Goal: Transaction & Acquisition: Purchase product/service

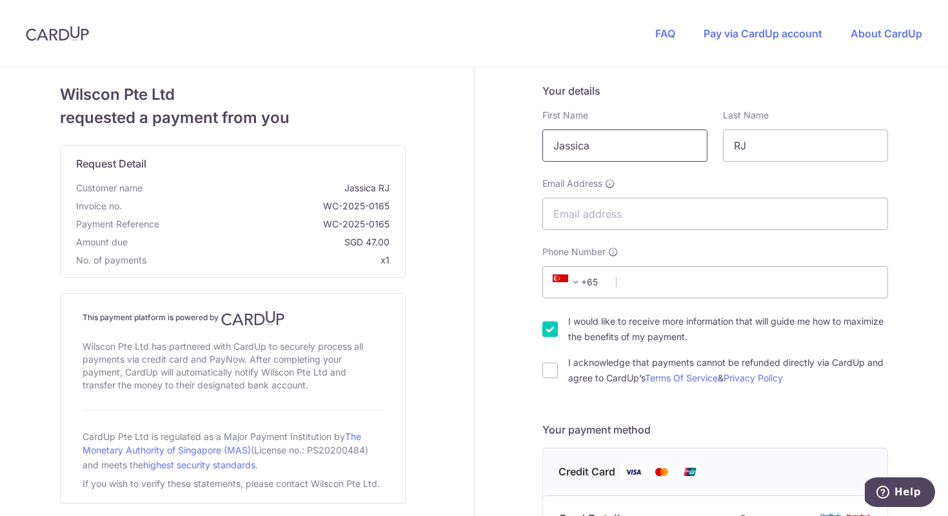
click at [572, 147] on input "Jassica" at bounding box center [624, 146] width 165 height 32
type input "Camille"
click at [755, 142] on input "RJ" at bounding box center [805, 146] width 165 height 32
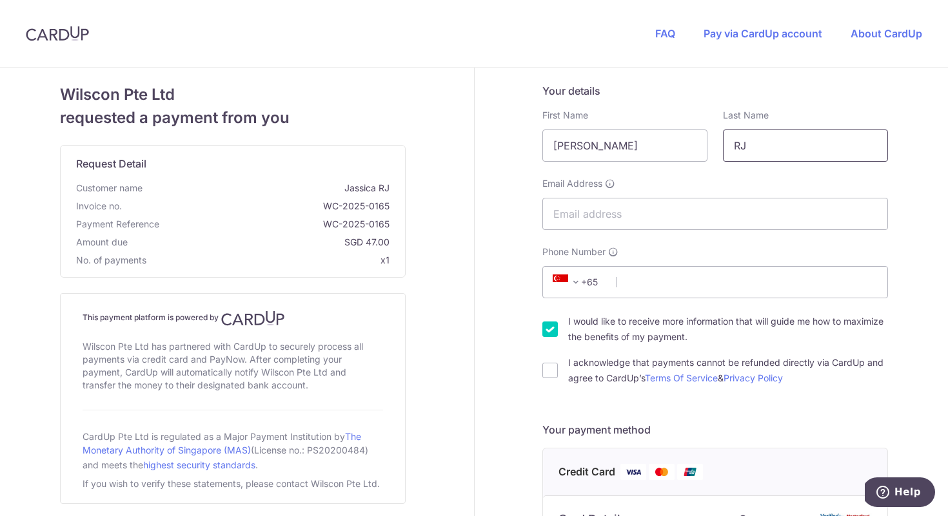
click at [755, 142] on input "RJ" at bounding box center [805, 146] width 165 height 32
type input "Joy"
click at [604, 210] on input "Email Address" at bounding box center [715, 214] width 346 height 32
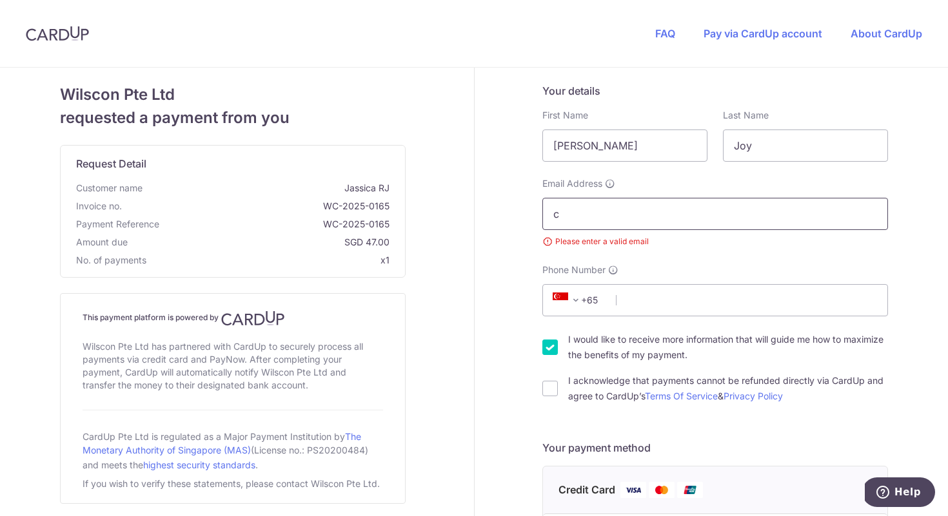
type input "ceejaic@gmail.com"
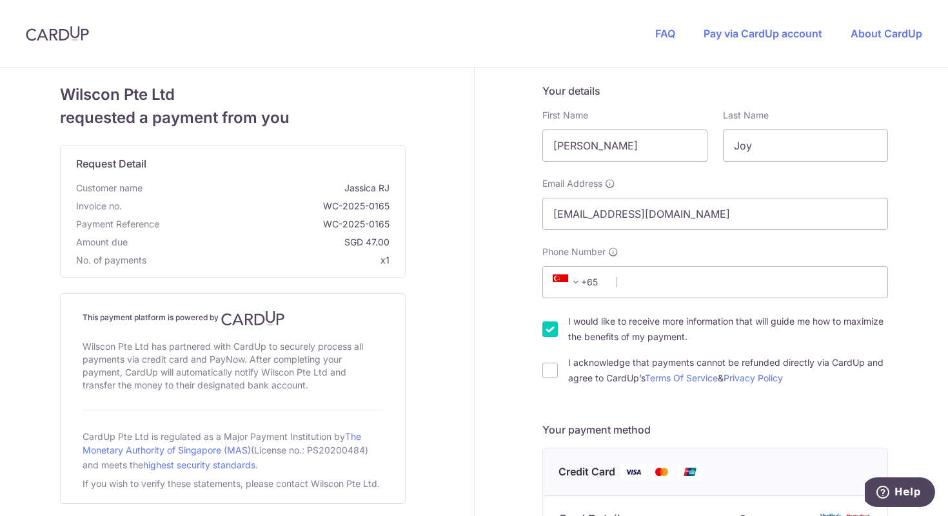
click at [545, 363] on input "I acknowledge that payments cannot be refunded directly via CardUp and agree to…" at bounding box center [549, 370] width 15 height 15
checkbox input "true"
click at [591, 278] on span "+65" at bounding box center [578, 282] width 58 height 15
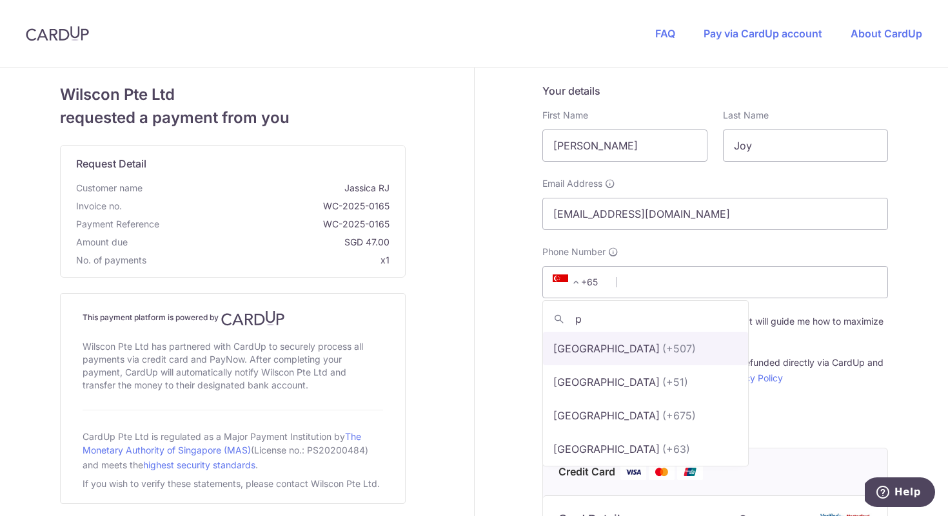
type input "ph"
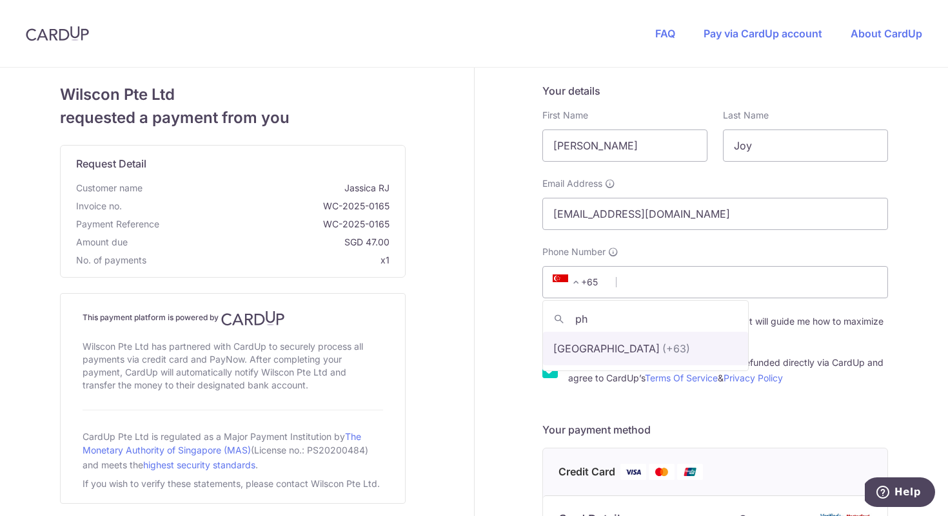
select select "178"
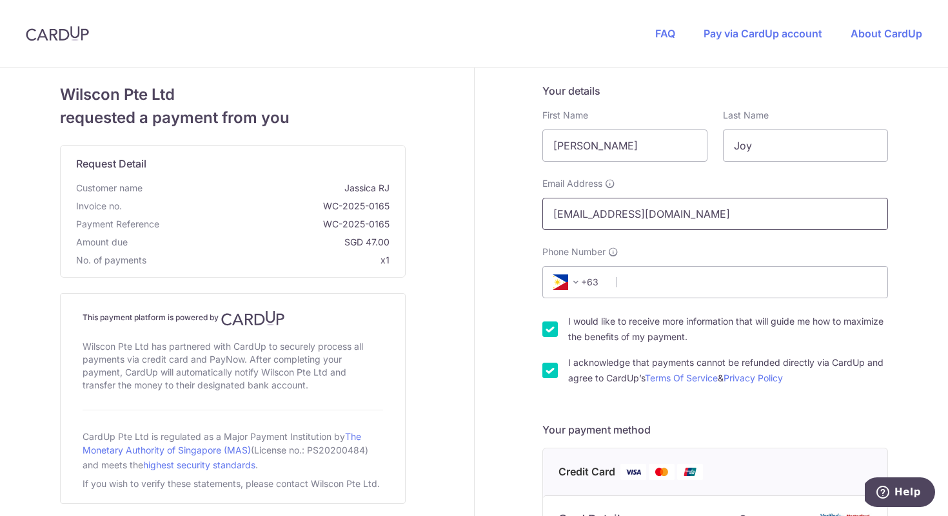
click at [679, 212] on input "ceejaic@gmail.com" at bounding box center [715, 214] width 346 height 32
click at [665, 282] on input "Phone Number" at bounding box center [715, 282] width 346 height 32
type input "9176360926"
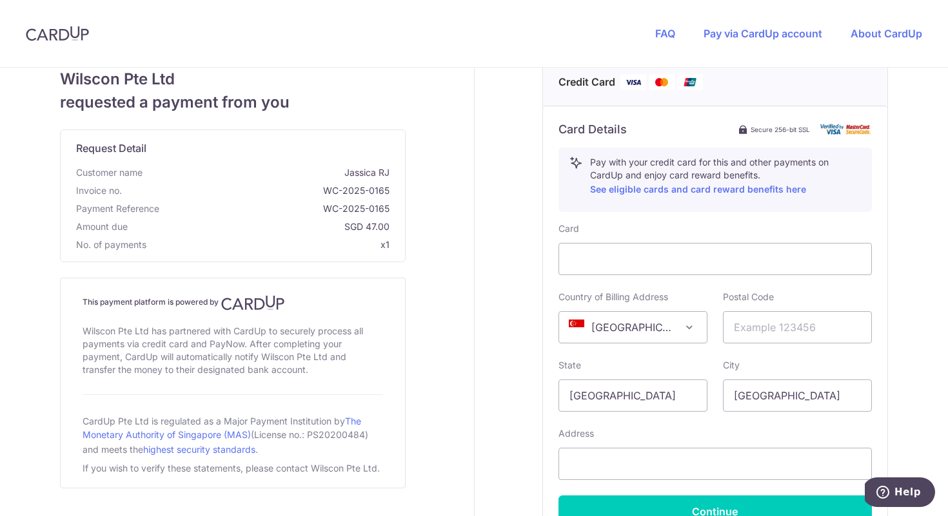
scroll to position [373, 0]
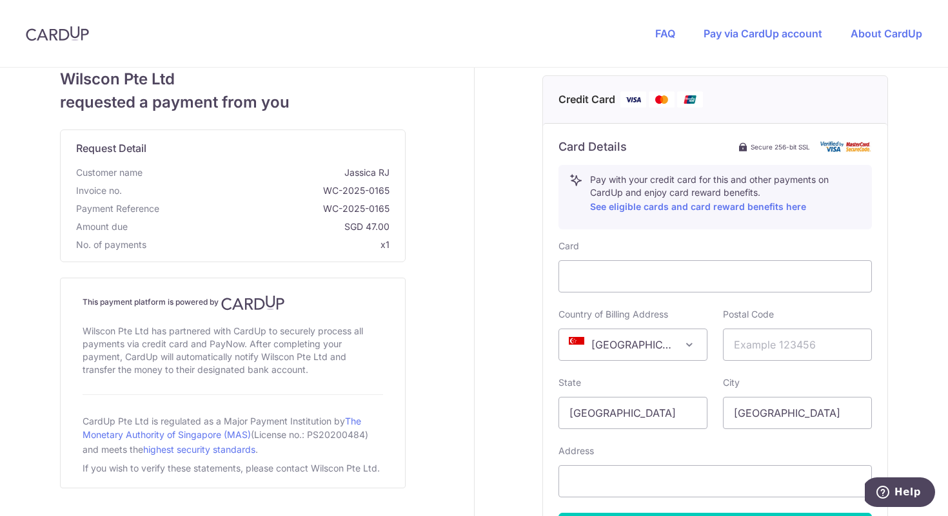
click at [612, 353] on span "Singapore" at bounding box center [633, 344] width 148 height 31
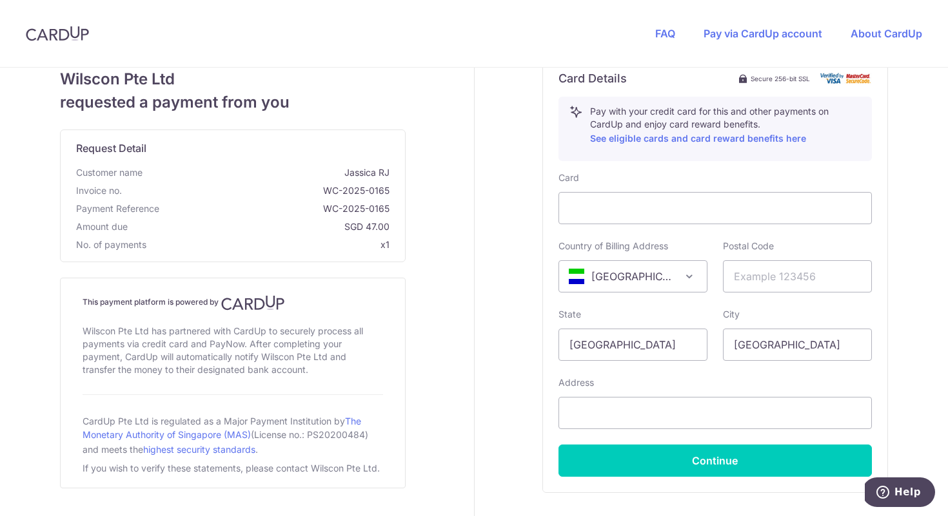
click at [636, 290] on span "Sierra Leone" at bounding box center [633, 276] width 148 height 31
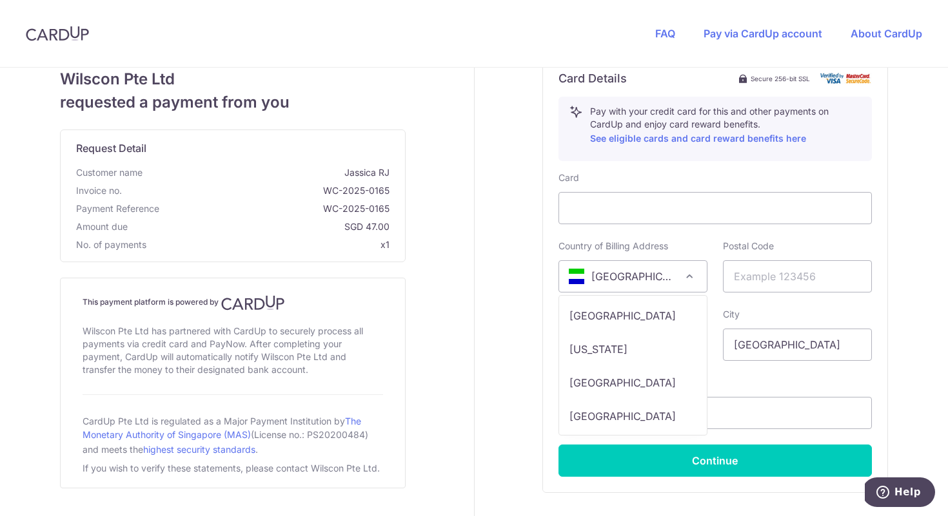
scroll to position [5962, 0]
select select "PH"
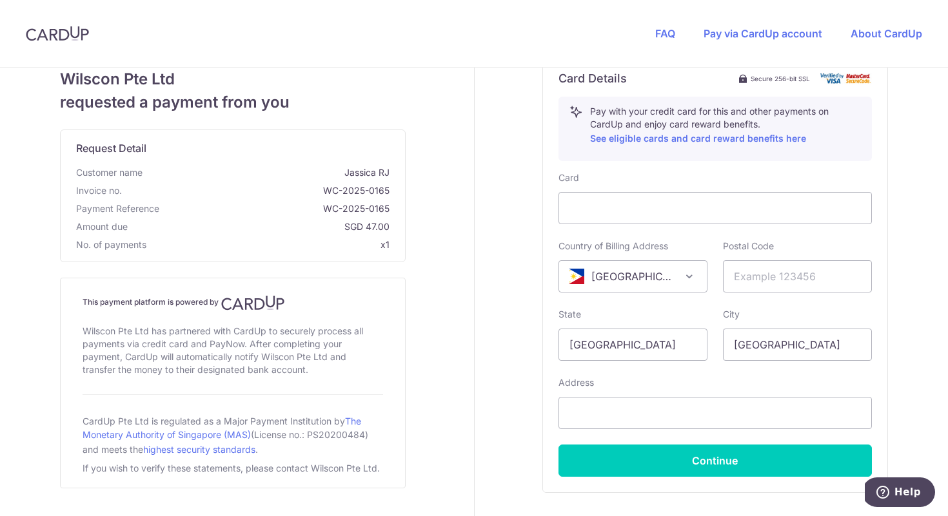
scroll to position [429, 0]
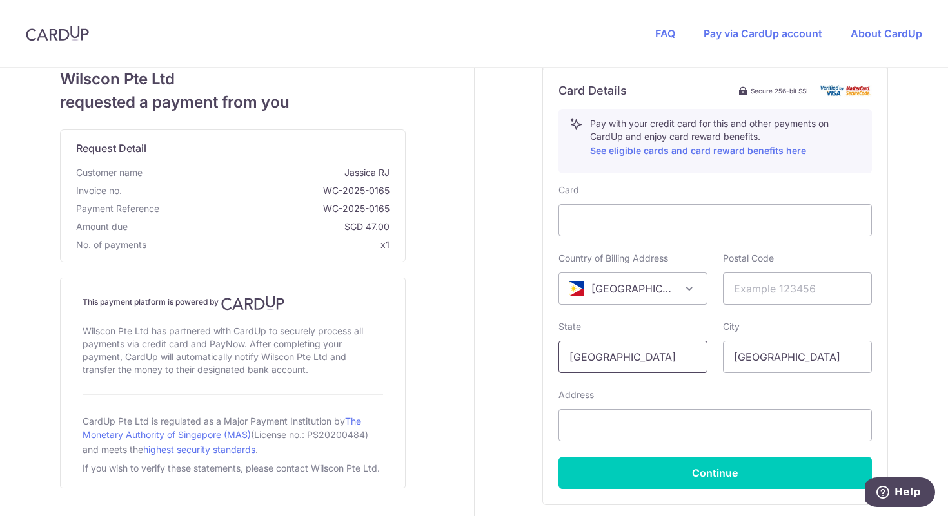
click at [575, 356] on input "Singapore" at bounding box center [632, 357] width 149 height 32
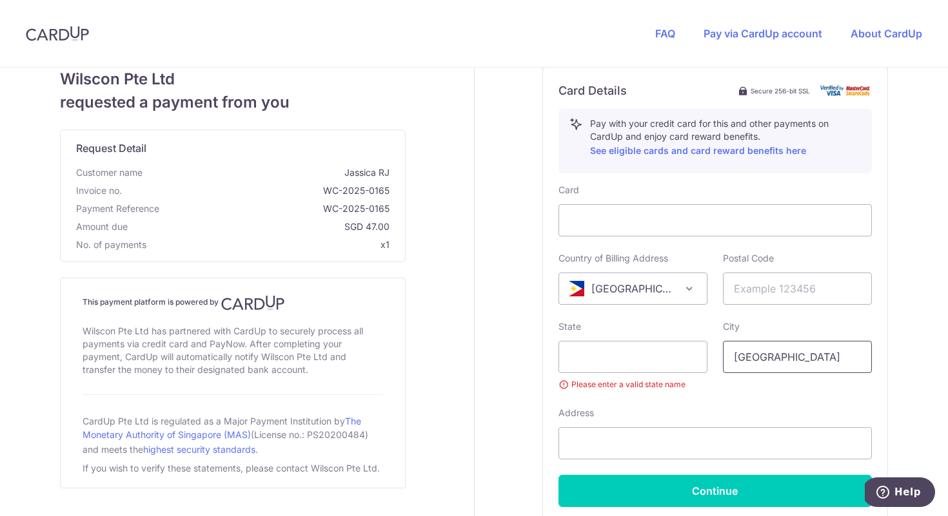
click at [771, 355] on input "Singapore" at bounding box center [797, 357] width 149 height 32
click at [529, 373] on div "Your details First Name Camille Last Name Joy Email Address ceejaic@gmail.com P…" at bounding box center [715, 136] width 482 height 994
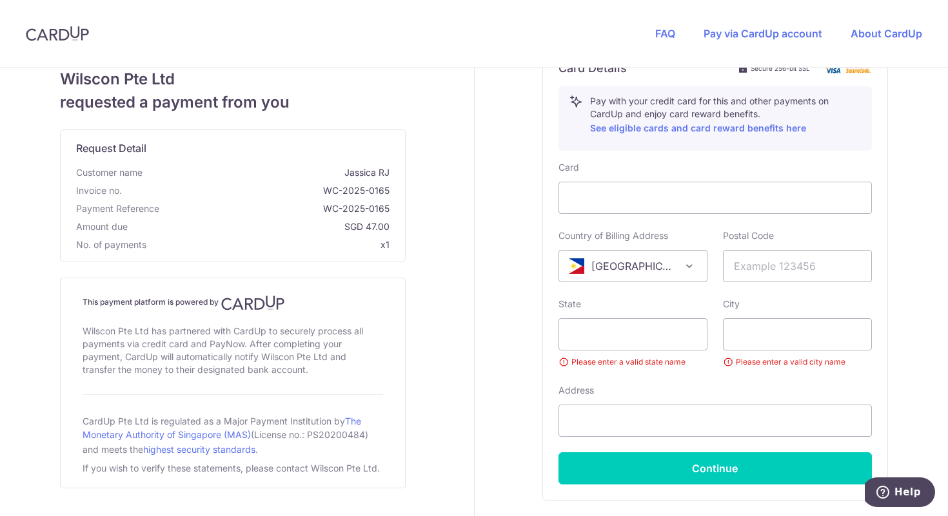
scroll to position [451, 0]
click at [756, 274] on input "text" at bounding box center [797, 267] width 149 height 32
type input "4102"
click at [666, 333] on input "text" at bounding box center [632, 335] width 149 height 32
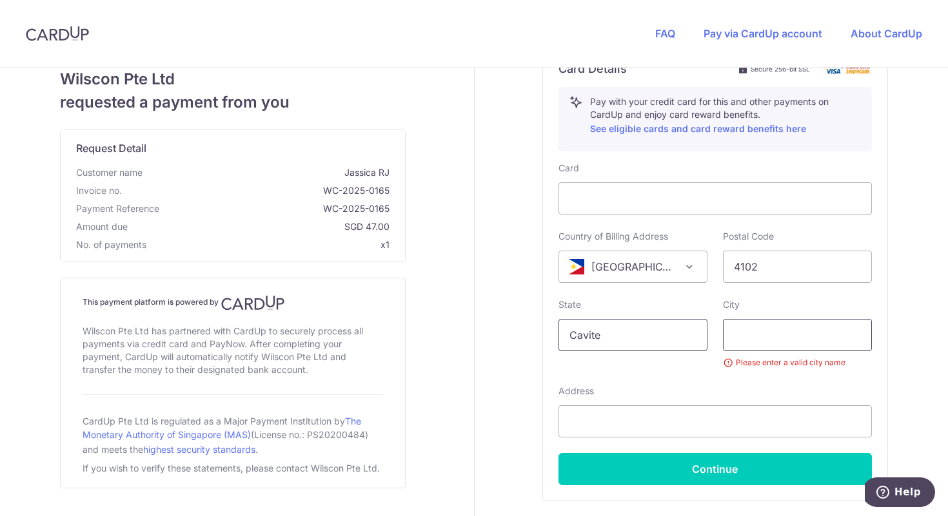
type input "Cavite"
click at [770, 343] on input "text" at bounding box center [797, 335] width 149 height 32
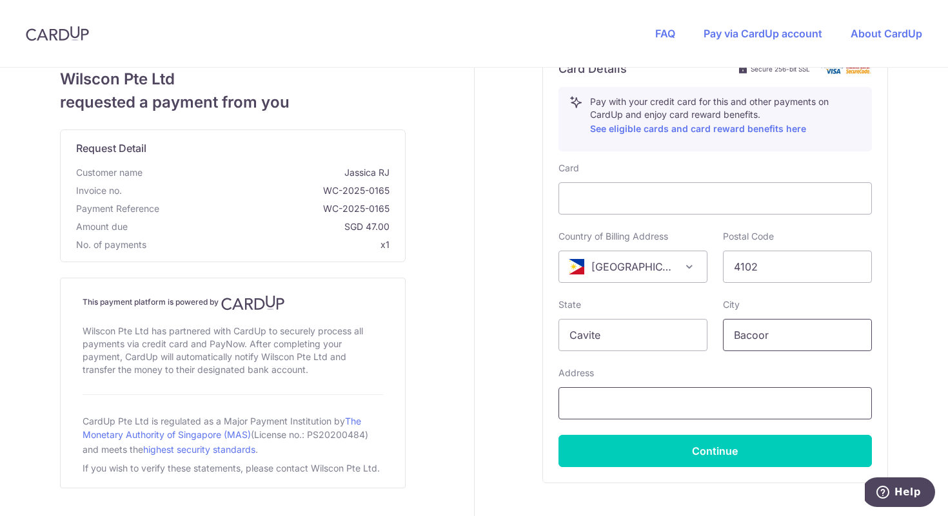
type input "Bacoor"
click at [752, 413] on input "text" at bounding box center [714, 403] width 313 height 32
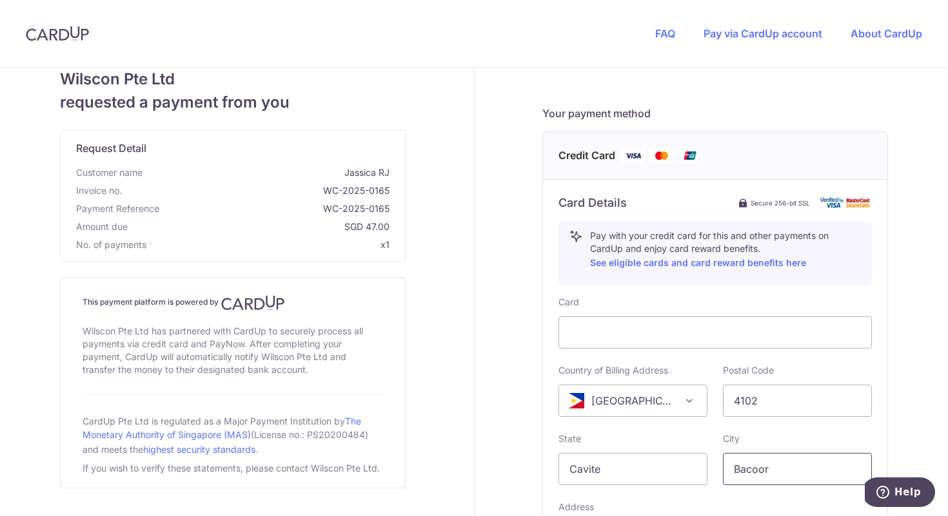
scroll to position [527, 0]
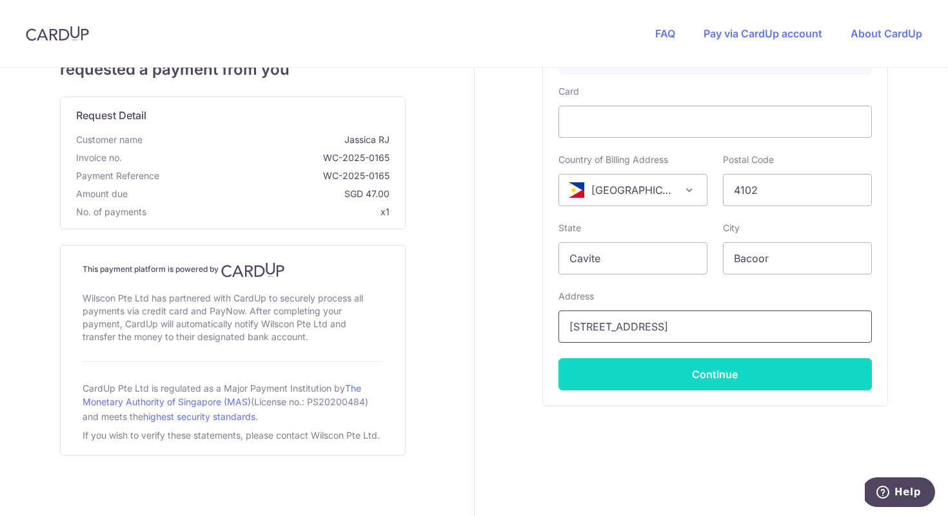
type input "Blk 4 Lot 8 Melrose Park Subdivision Molino 3"
click at [727, 370] on button "Continue" at bounding box center [714, 374] width 313 height 32
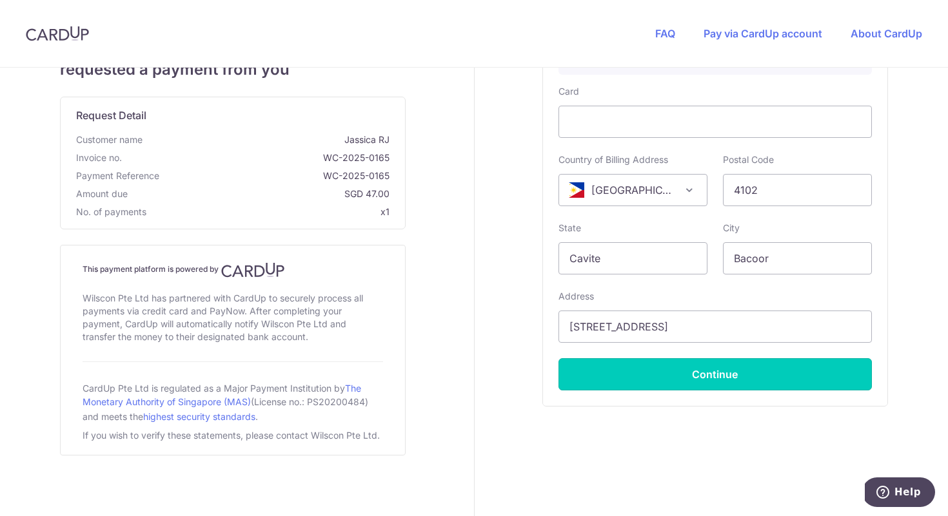
type input "**** 2009"
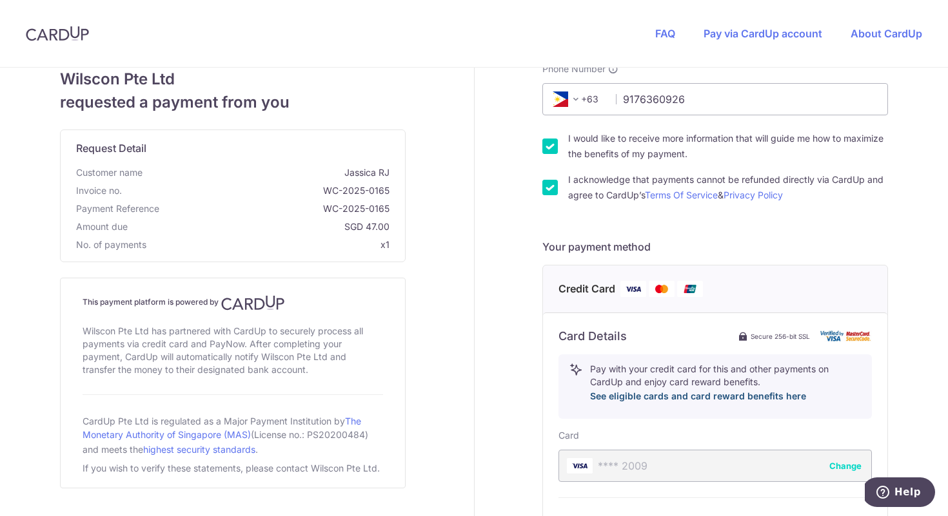
scroll to position [0, 0]
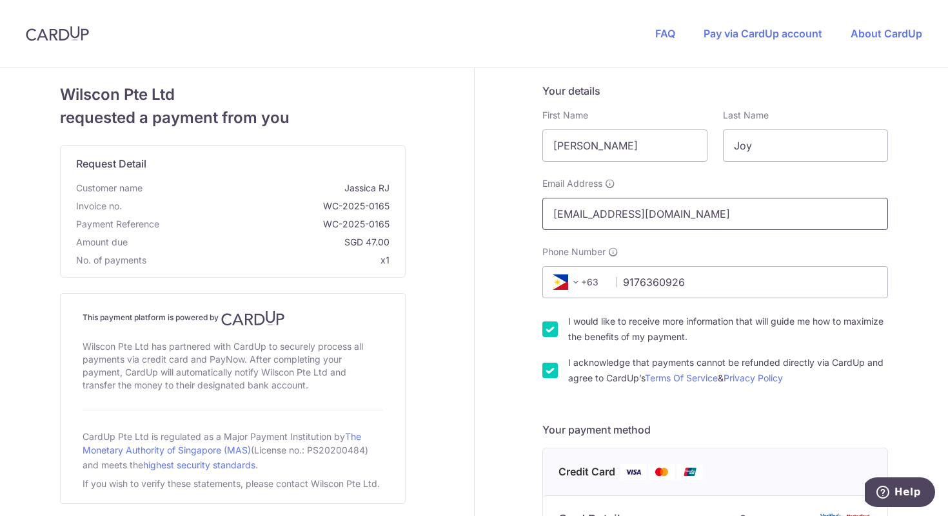
click at [650, 213] on input "ceejaic@gmail.com" at bounding box center [715, 214] width 346 height 32
click at [754, 30] on link "Pay via CardUp account" at bounding box center [762, 33] width 119 height 13
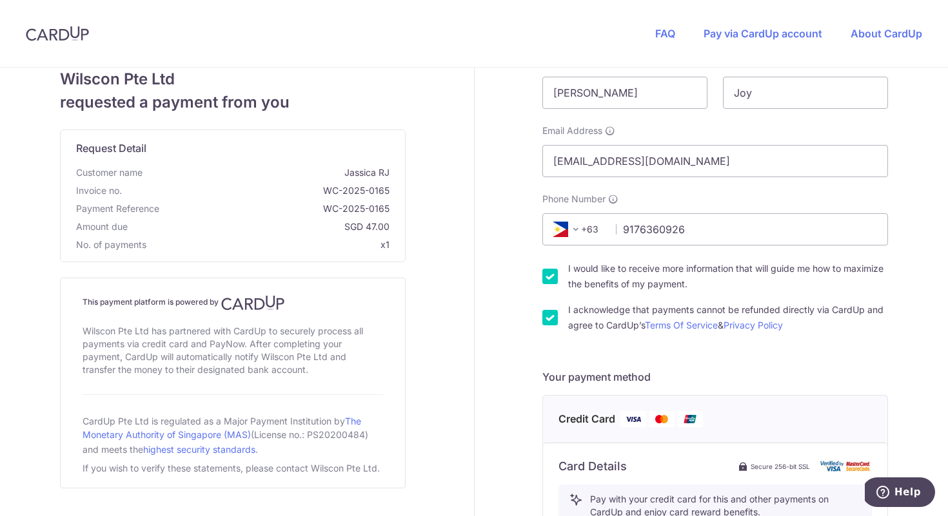
scroll to position [59, 0]
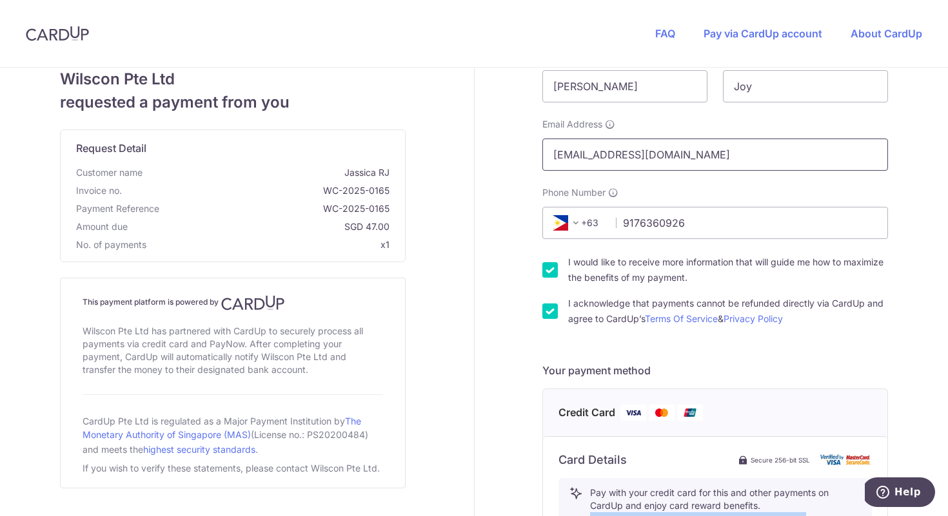
click at [723, 151] on input "ceejaic@gmail.com" at bounding box center [715, 155] width 346 height 32
click at [914, 240] on div "Your details First Name Camille Last Name Joy Email Address ceejaic@gmail.com P…" at bounding box center [715, 450] width 482 height 885
click at [688, 153] on input "ceejaic@gmail.com" at bounding box center [715, 155] width 346 height 32
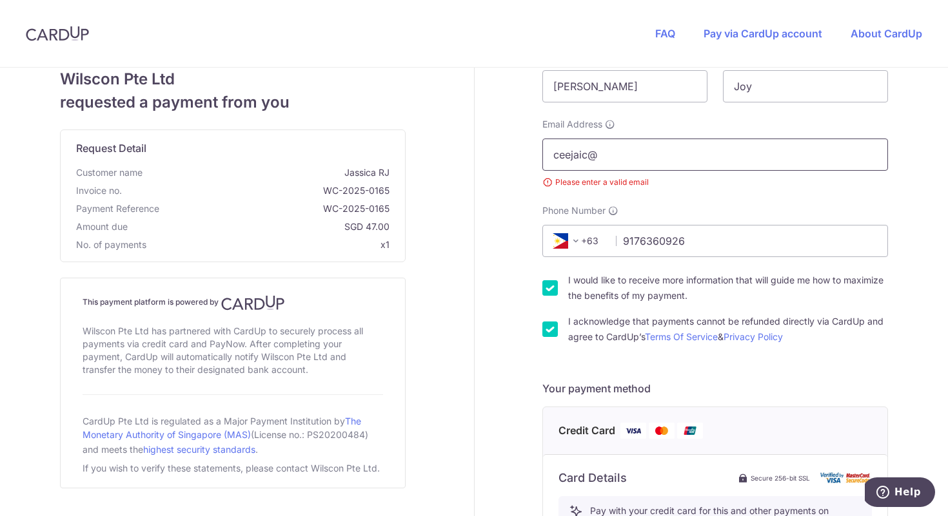
type input "[EMAIL_ADDRESS][DOMAIN_NAME]"
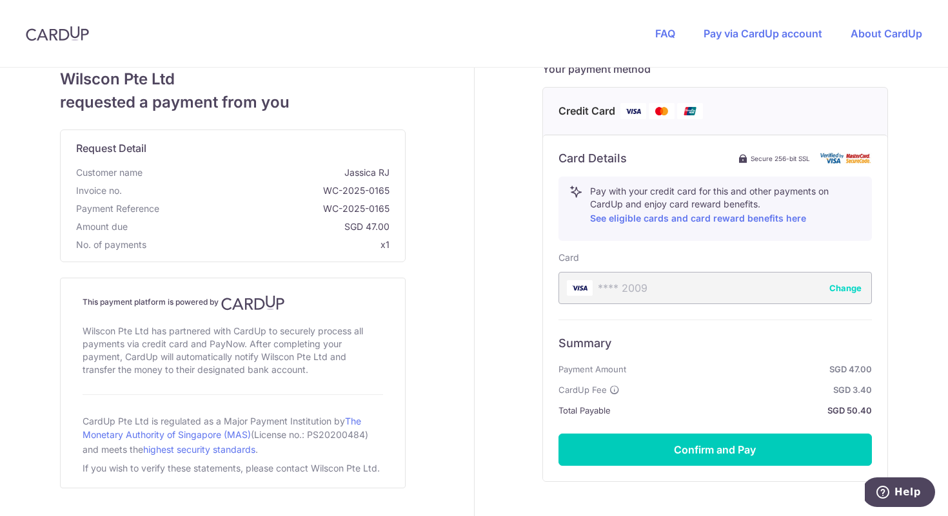
scroll to position [388, 0]
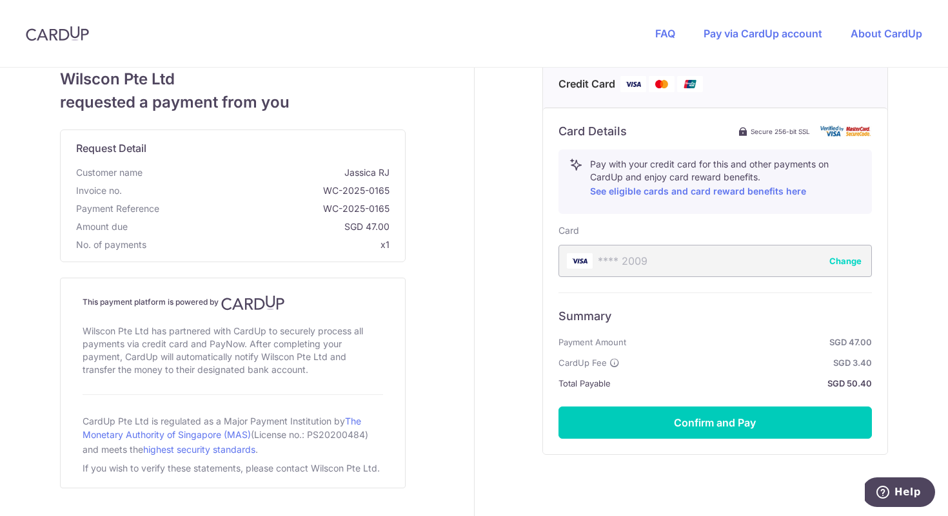
click at [844, 259] on button "Change" at bounding box center [845, 261] width 32 height 13
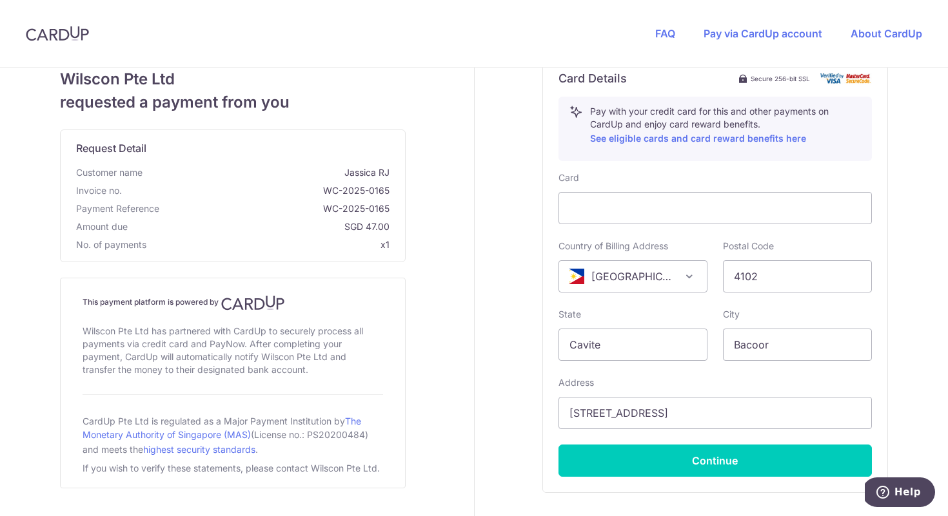
scroll to position [431, 0]
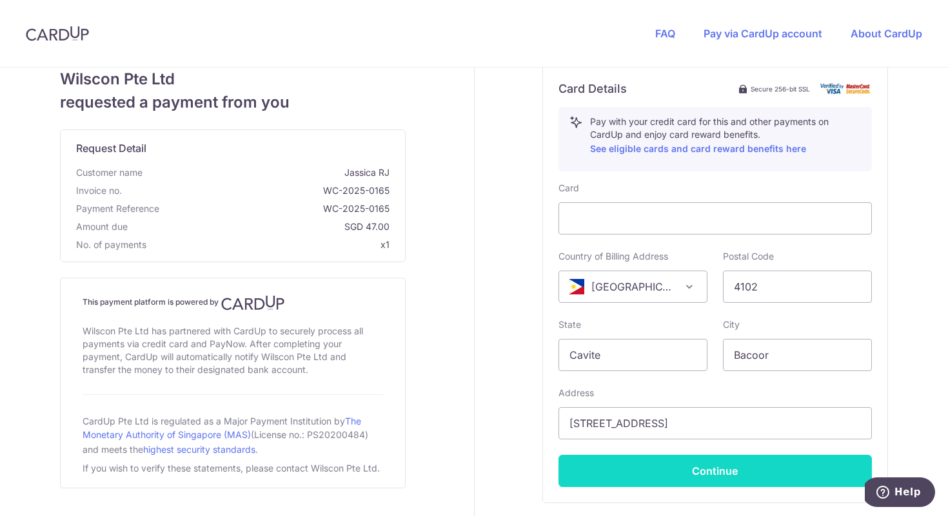
click at [651, 470] on button "Continue" at bounding box center [714, 471] width 313 height 32
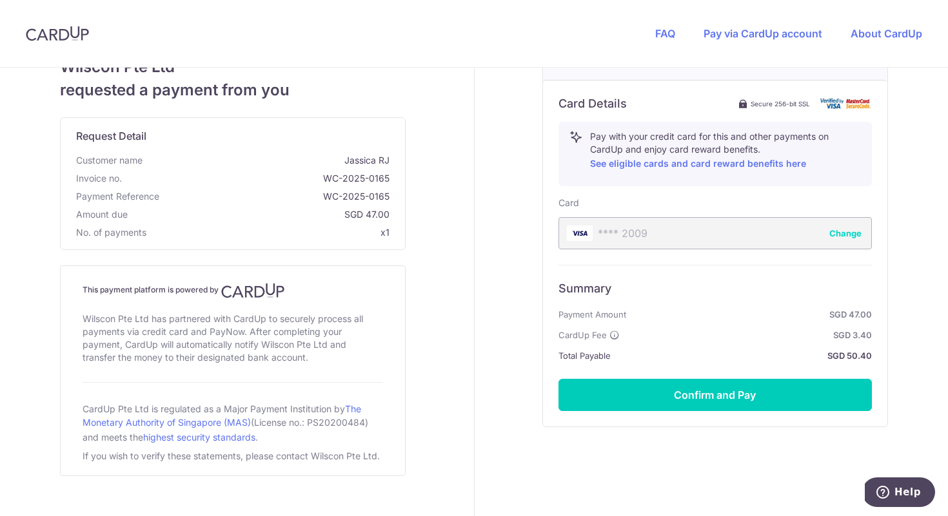
scroll to position [0, 0]
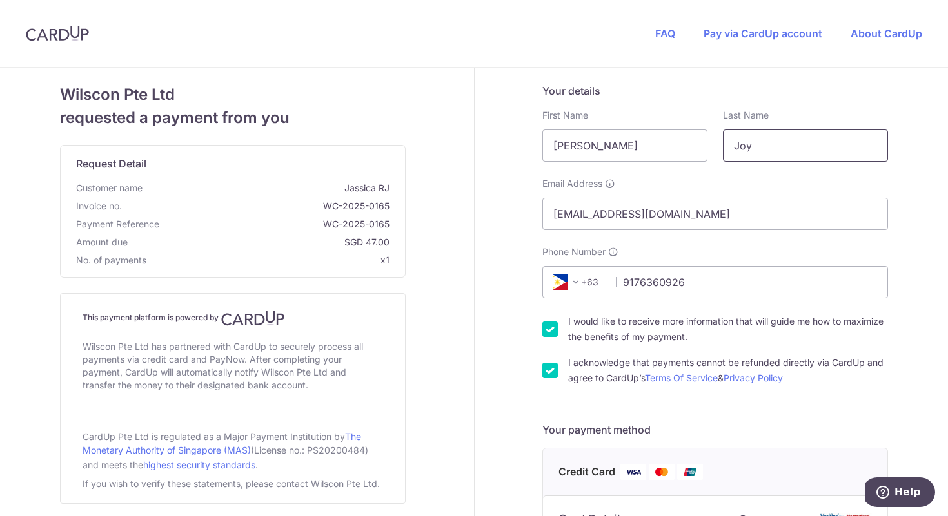
click at [745, 144] on input "Joy" at bounding box center [805, 146] width 165 height 32
type input "Cura"
click at [642, 146] on input "Camille" at bounding box center [624, 146] width 165 height 32
type input "Camille Joy"
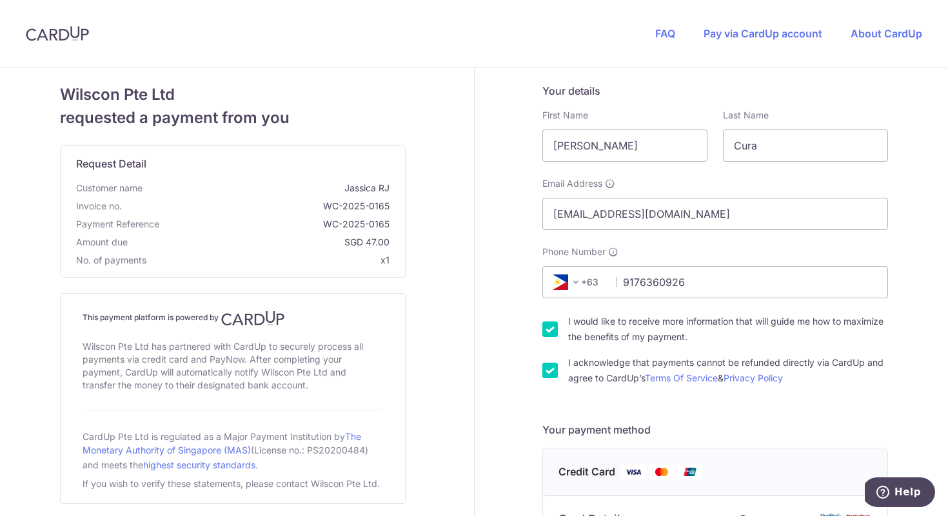
click at [707, 95] on h5 "Your details" at bounding box center [715, 90] width 346 height 15
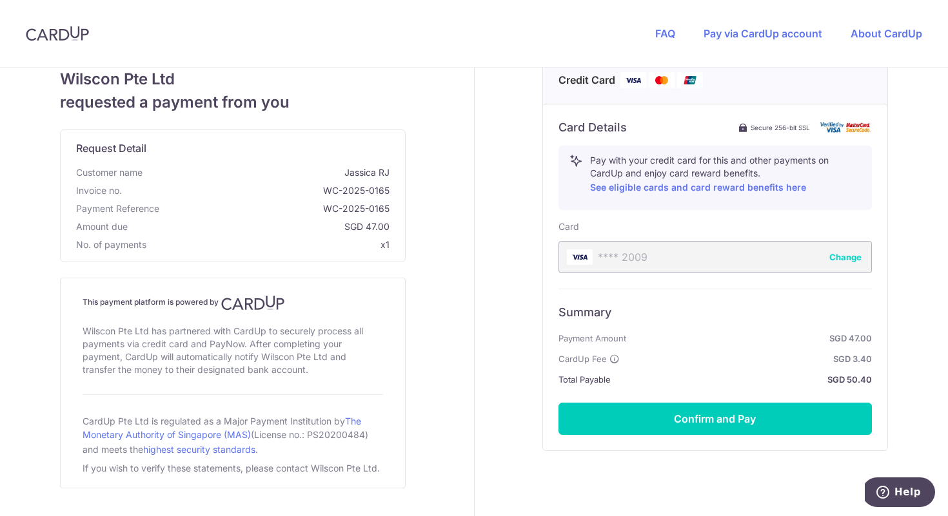
scroll to position [436, 0]
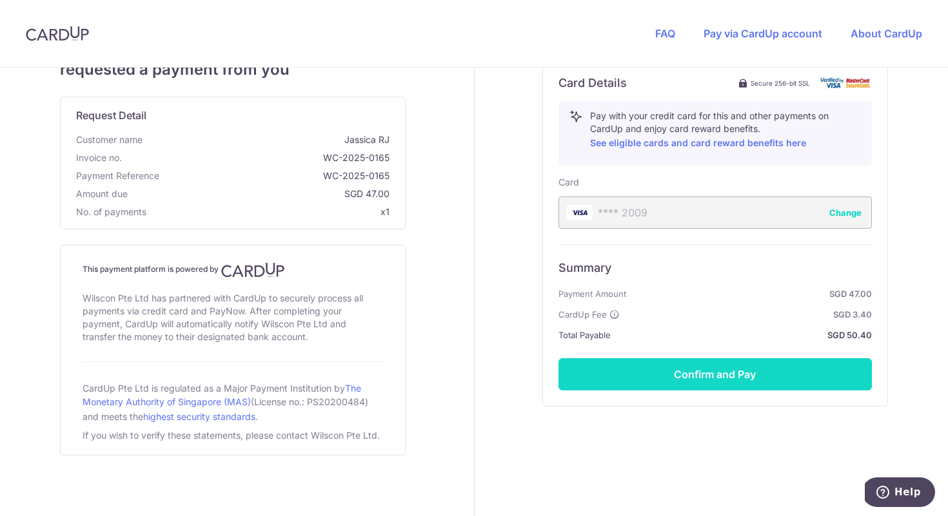
click at [687, 375] on button "Confirm and Pay" at bounding box center [714, 374] width 313 height 32
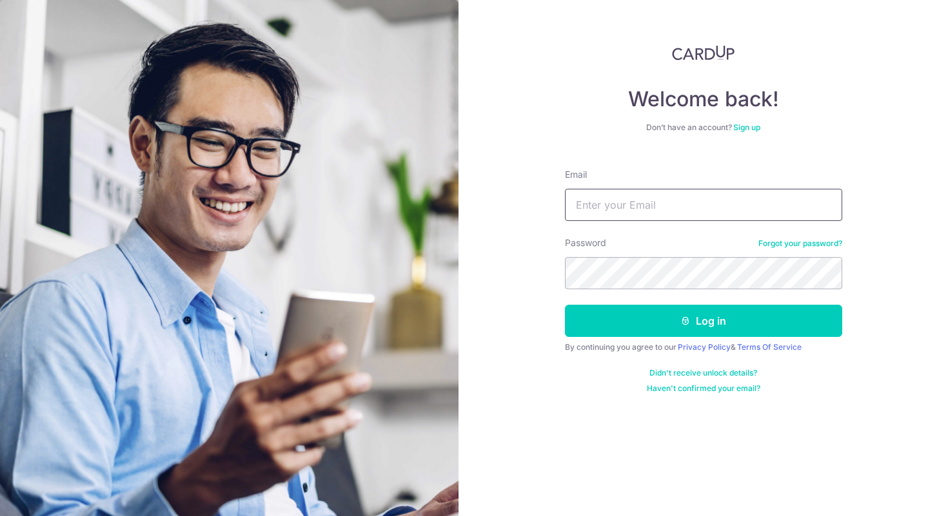
click at [637, 211] on input "Email" at bounding box center [703, 205] width 277 height 32
type input "[EMAIL_ADDRESS][DOMAIN_NAME]"
click at [565, 305] on button "Log in" at bounding box center [703, 321] width 277 height 32
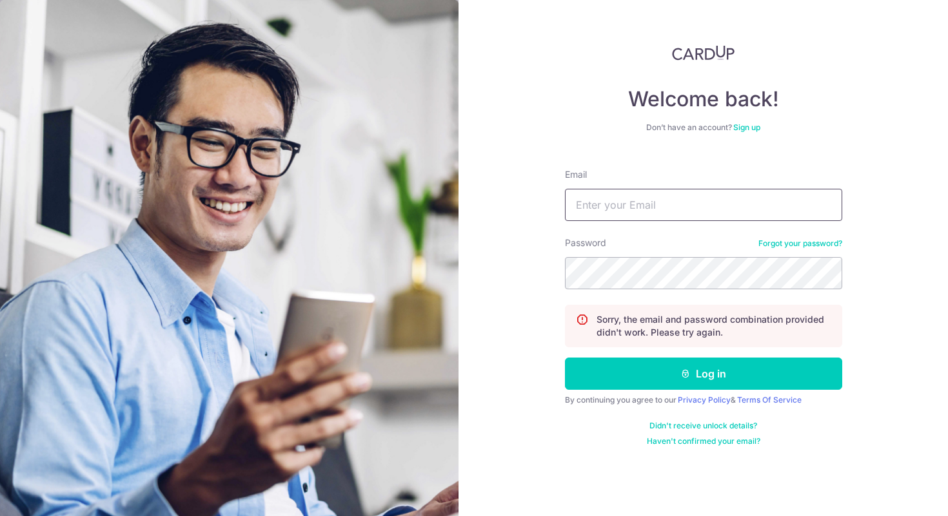
click at [640, 211] on input "Email" at bounding box center [703, 205] width 277 height 32
type input "[EMAIL_ADDRESS][DOMAIN_NAME]"
click at [565, 358] on button "Log in" at bounding box center [703, 374] width 277 height 32
